Goal: Find specific page/section: Find specific page/section

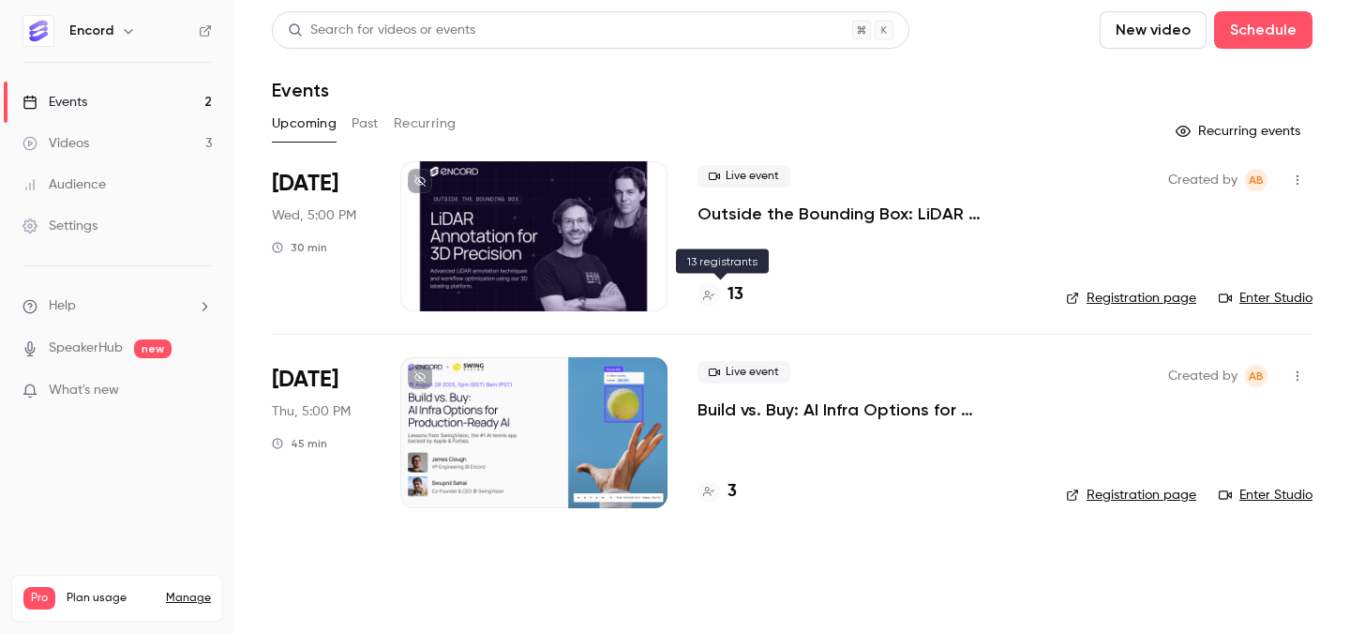
click at [734, 286] on h4 "13" at bounding box center [735, 294] width 16 height 25
